Goal: Find contact information: Find contact information

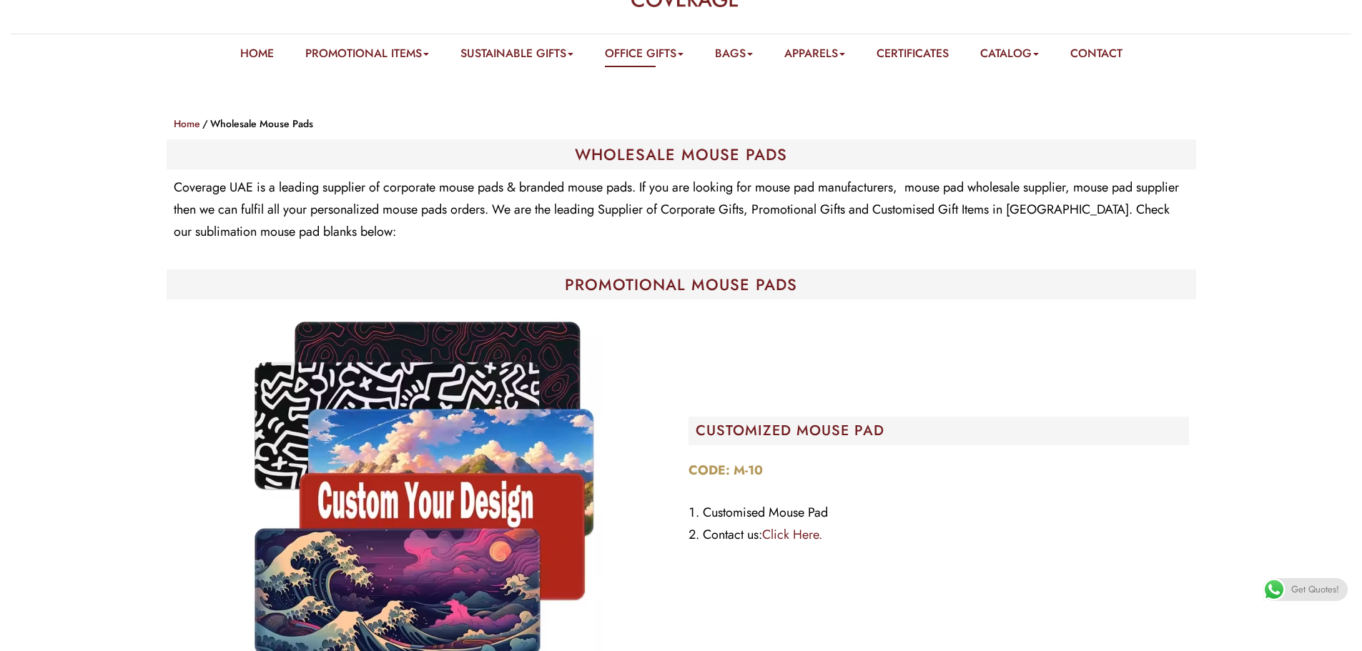
scroll to position [143, 0]
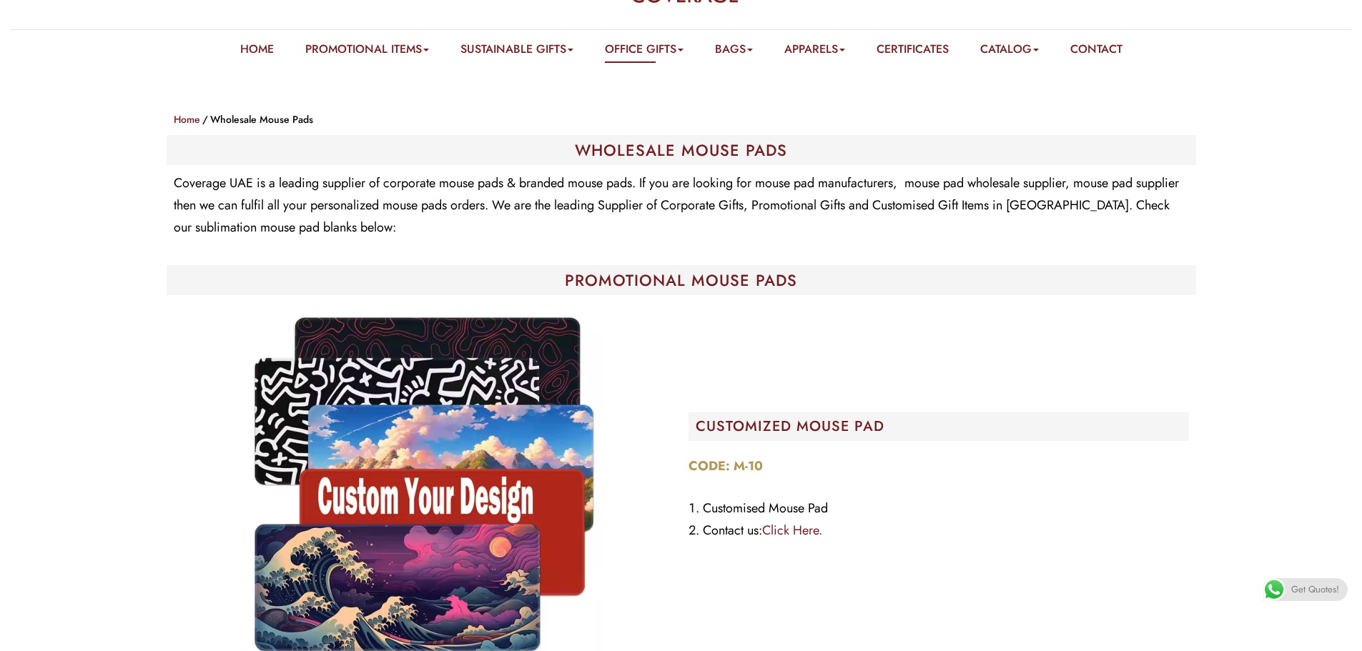
click at [799, 525] on link "Click Here." at bounding box center [792, 530] width 60 height 19
click at [805, 535] on link "Click Here." at bounding box center [792, 530] width 60 height 19
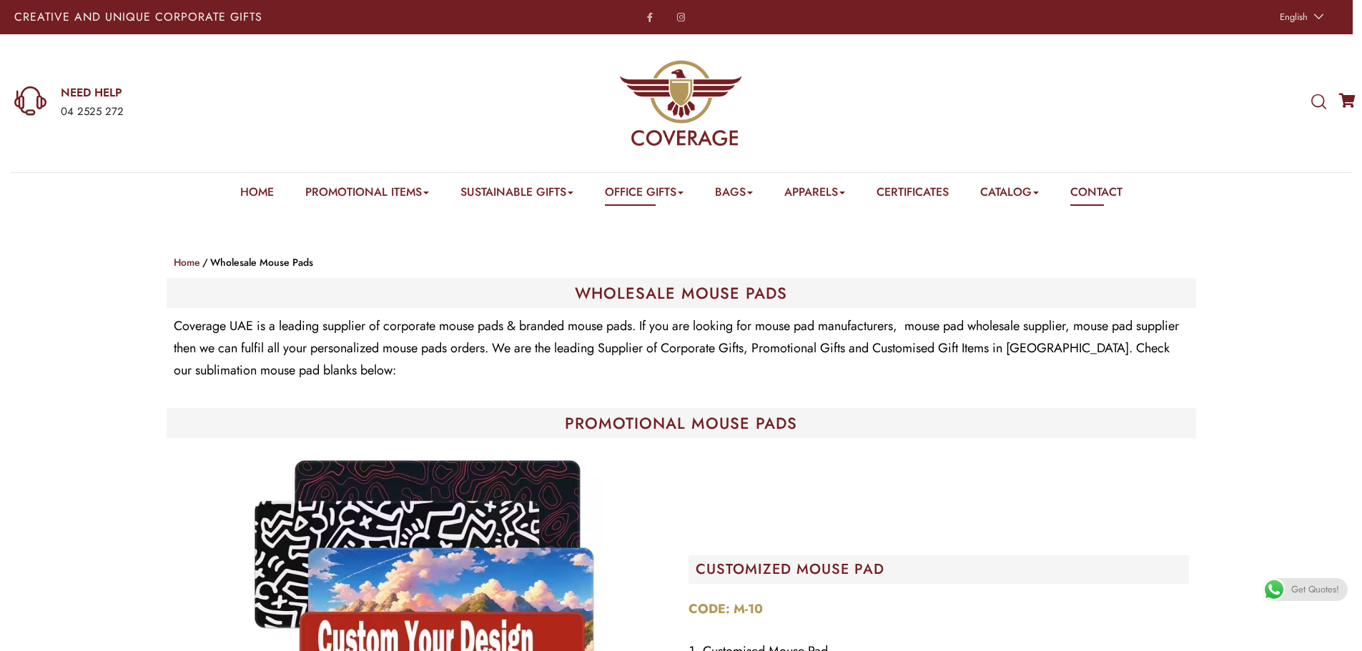
click at [1099, 197] on link "Contact" at bounding box center [1096, 195] width 52 height 22
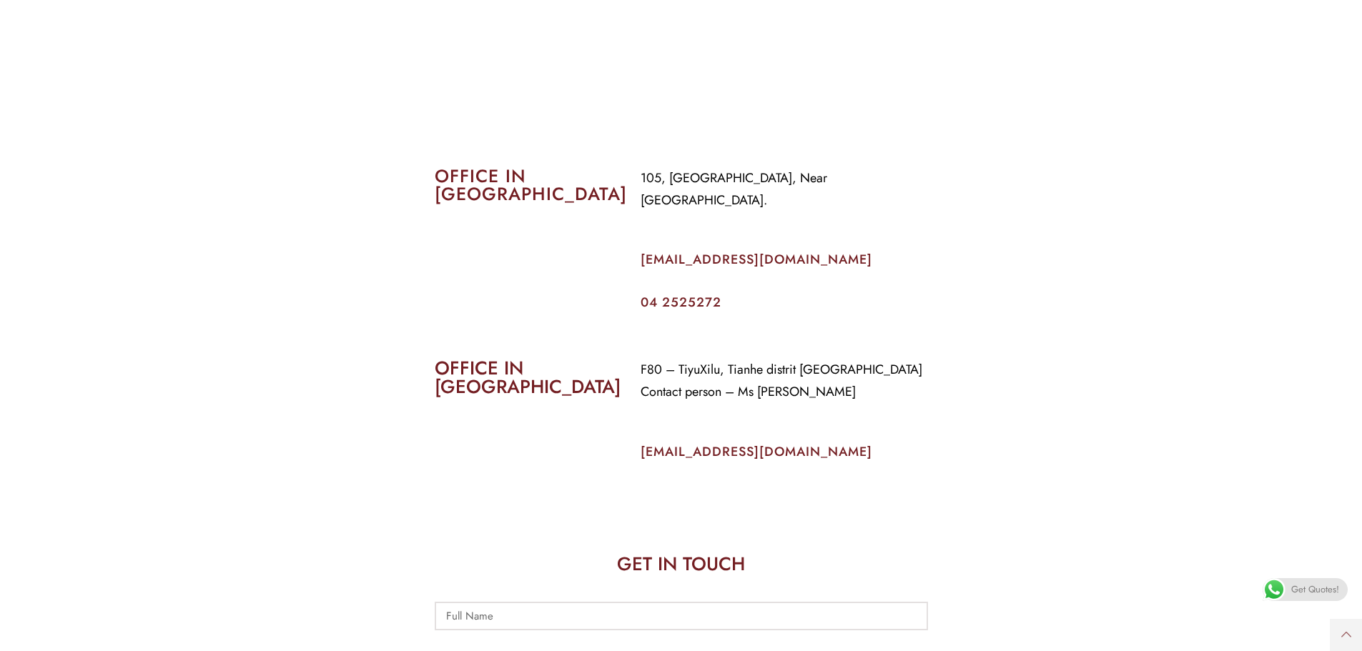
scroll to position [572, 0]
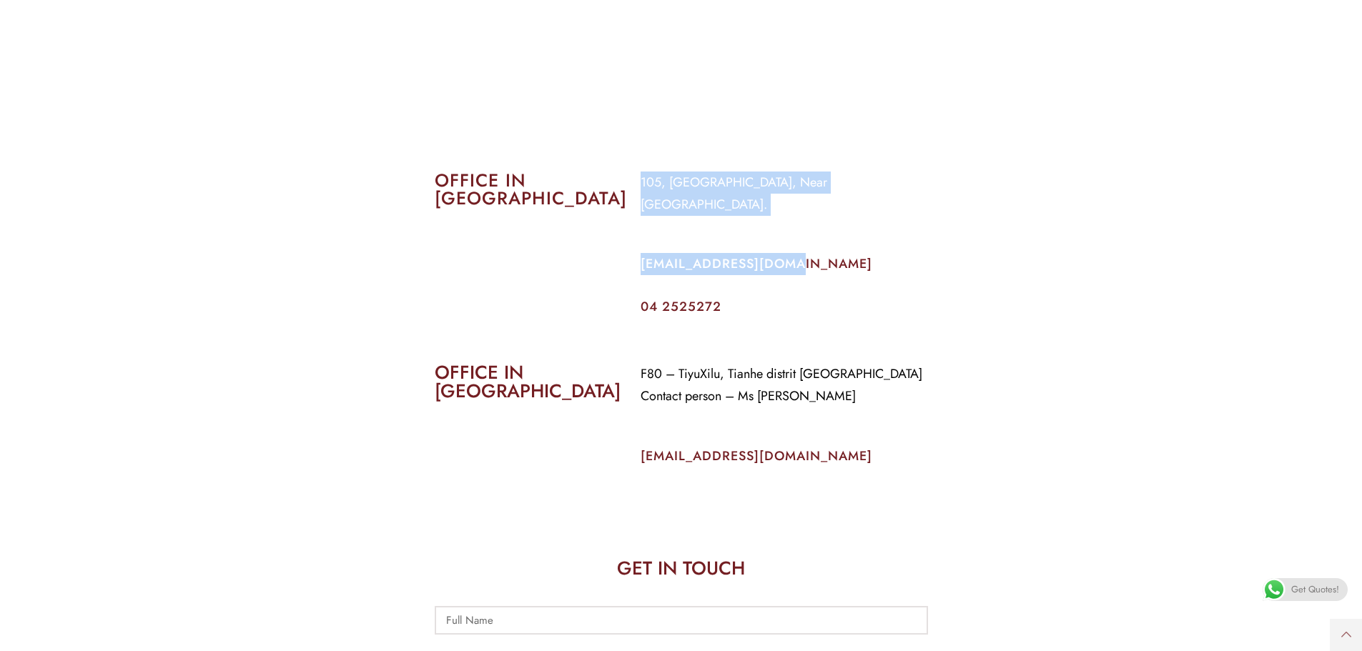
drag, startPoint x: 641, startPoint y: 184, endPoint x: 1038, endPoint y: 223, distance: 398.6
click at [1038, 223] on section "OFFICE IN DUBAI 105, Al Faraidooni Building, Near Al Jadeed Bakery. info@covera…" at bounding box center [681, 228] width 1362 height 192
click at [989, 242] on section "OFFICE IN DUBAI 105, Al Faraidooni Building, Near Al Jadeed Bakery. info@covera…" at bounding box center [681, 228] width 1362 height 192
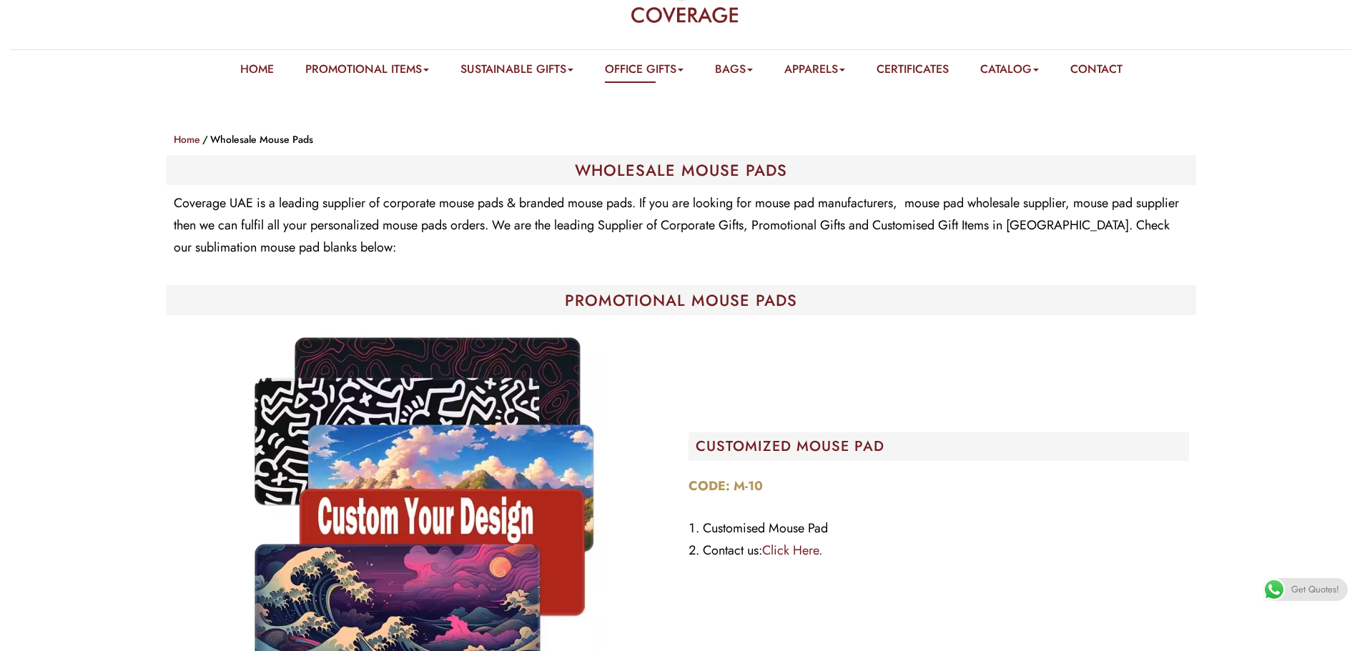
scroll to position [143, 0]
